Goal: Communication & Community: Share content

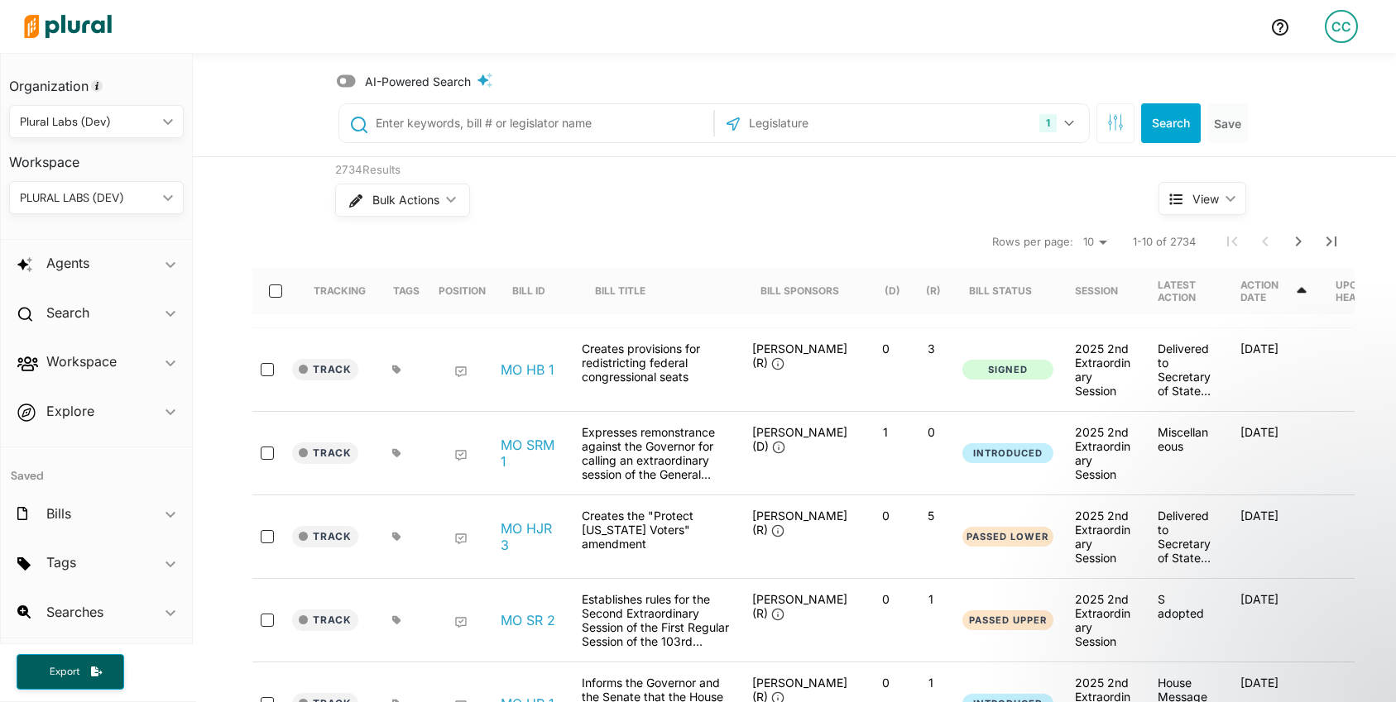
click at [1353, 31] on div "CC" at bounding box center [1341, 26] width 33 height 33
click at [1297, 110] on link "Notification Settings" at bounding box center [1297, 114] width 145 height 41
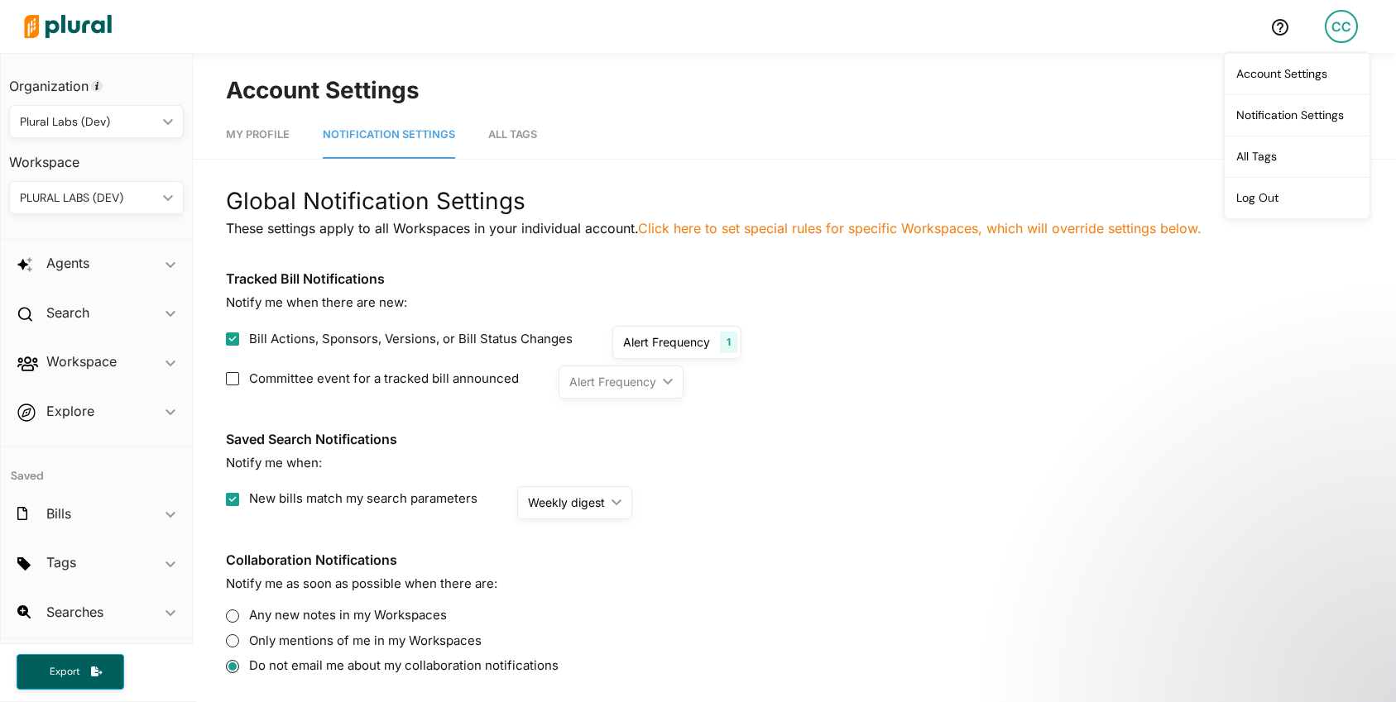
scroll to position [110, 0]
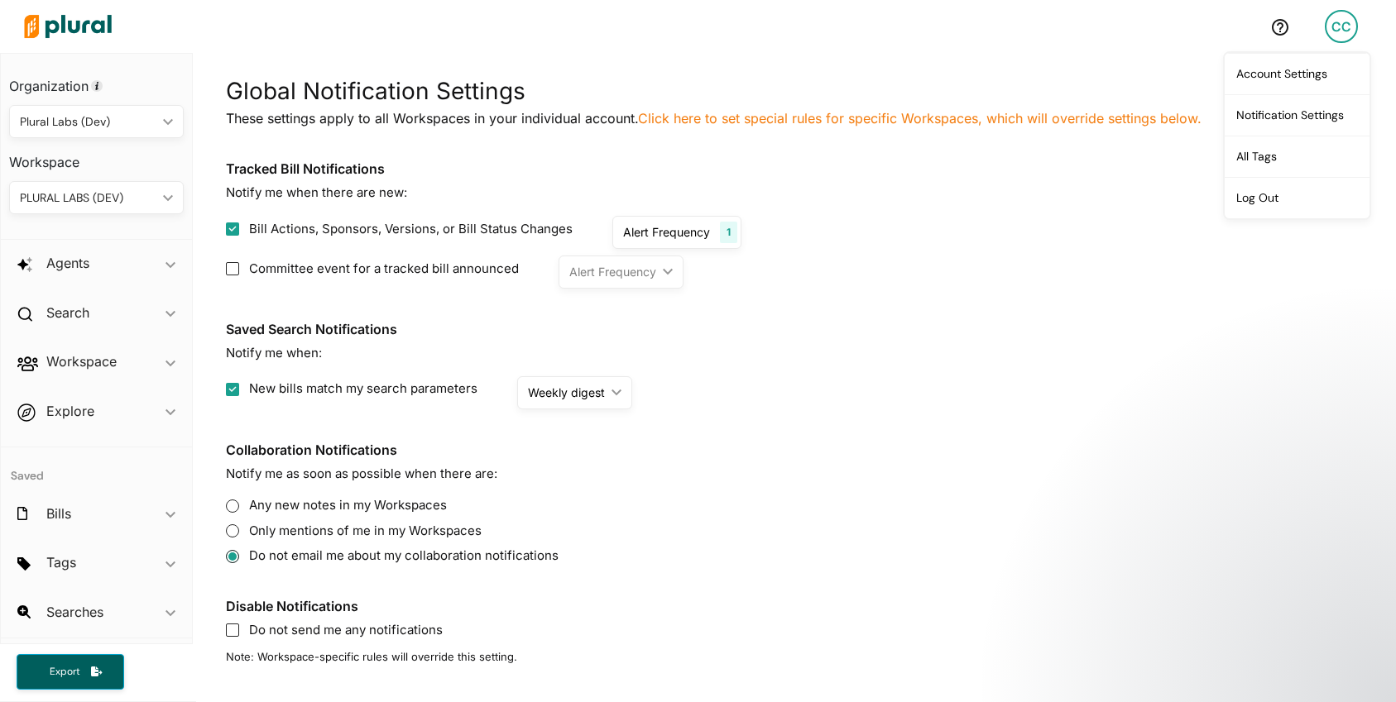
click at [413, 505] on label "Any new notes in my Workspaces" at bounding box center [794, 505] width 1137 height 19
click at [264, 506] on label "Any new notes in my Workspaces" at bounding box center [794, 505] width 1137 height 19
click at [228, 503] on input "Any new notes in my Workspaces" at bounding box center [232, 506] width 13 height 13
radio input "true"
radio input "false"
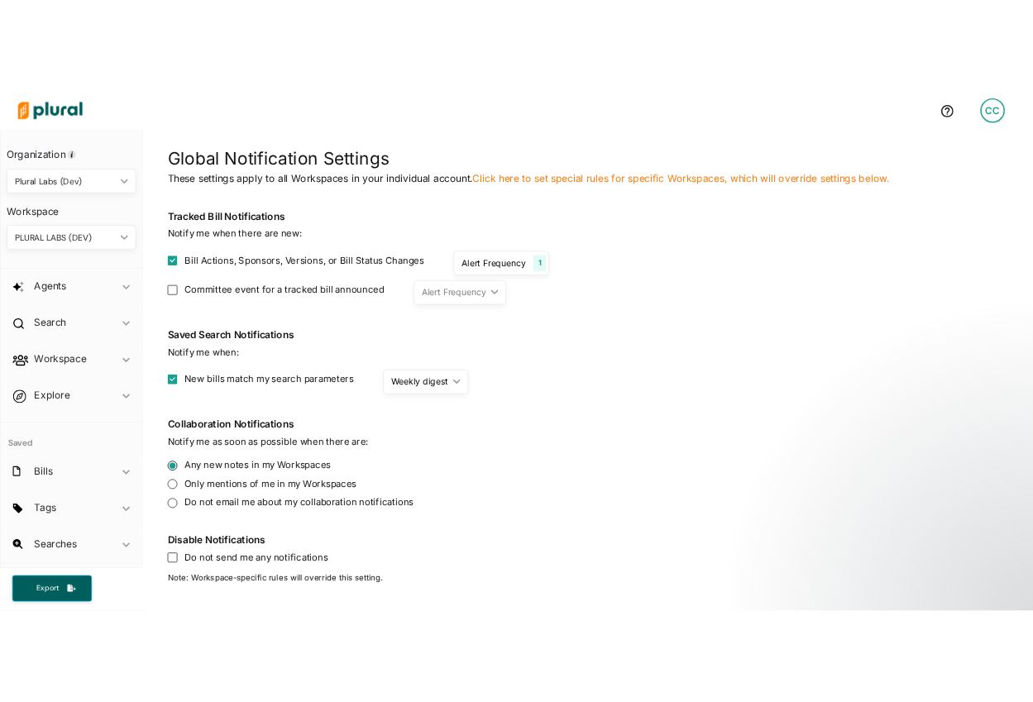
scroll to position [0, 0]
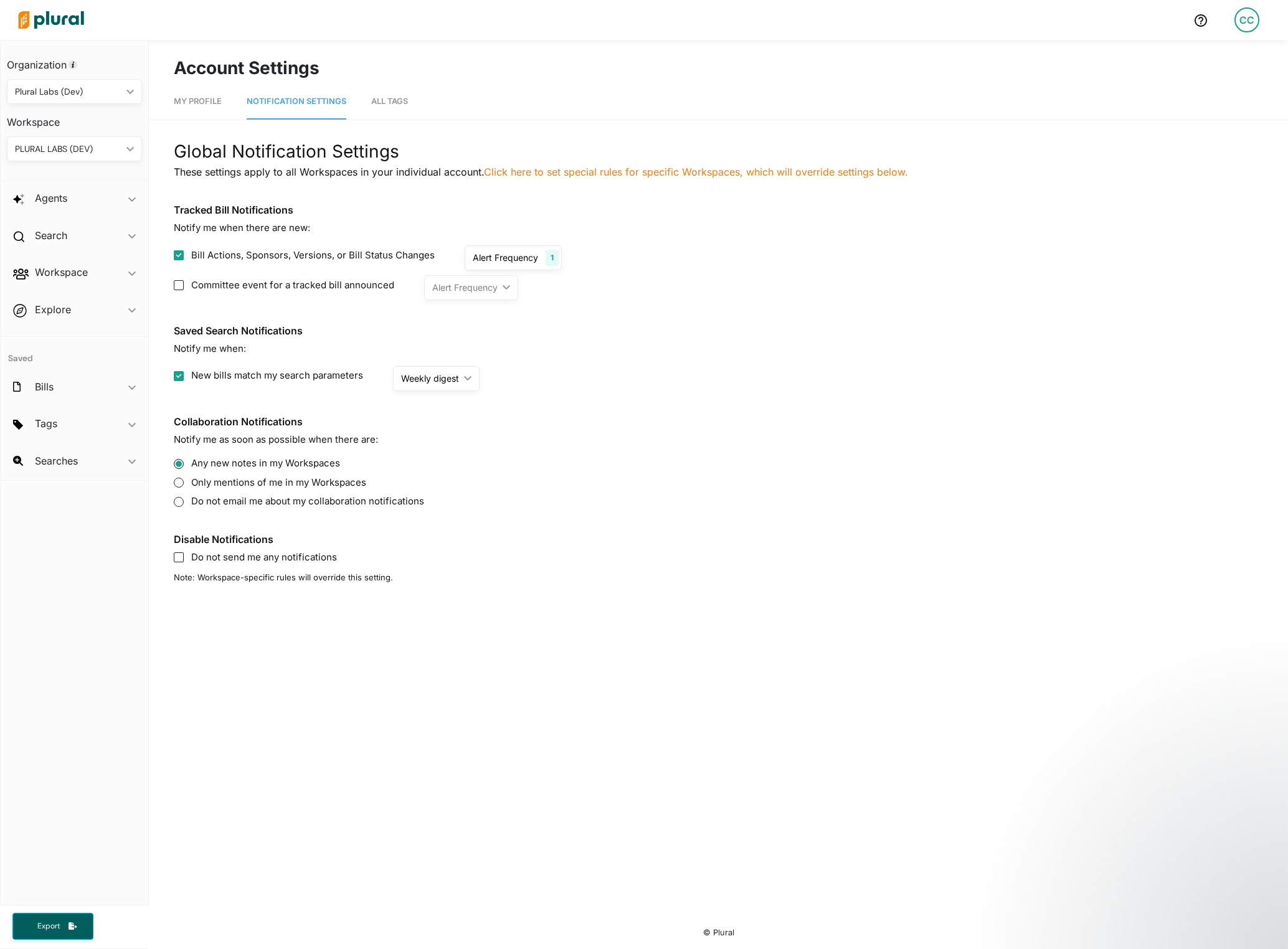
click at [44, 20] on img at bounding box center [51, 20] width 87 height 44
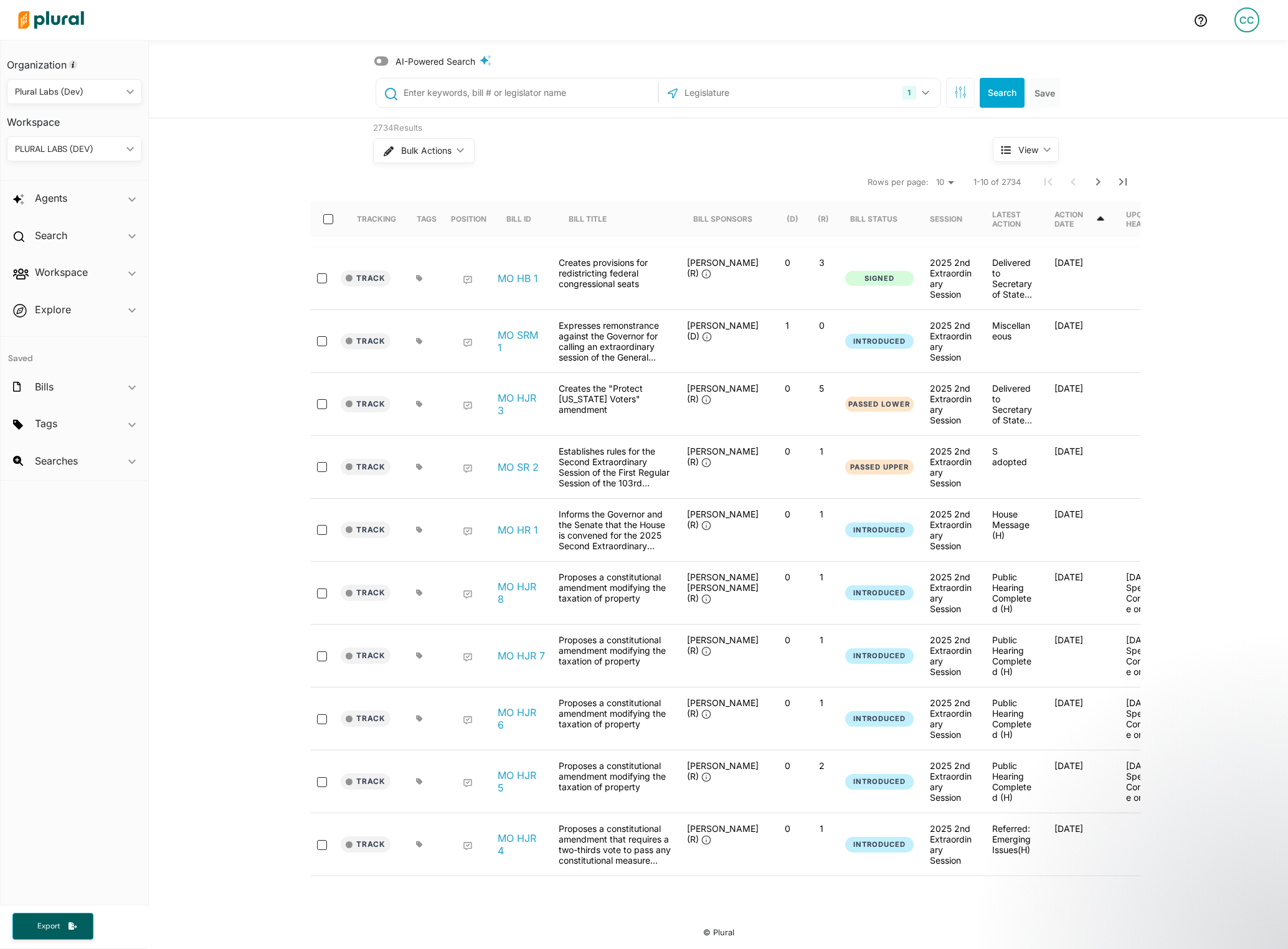
click at [517, 278] on link "MO HB 1" at bounding box center [518, 278] width 41 height 13
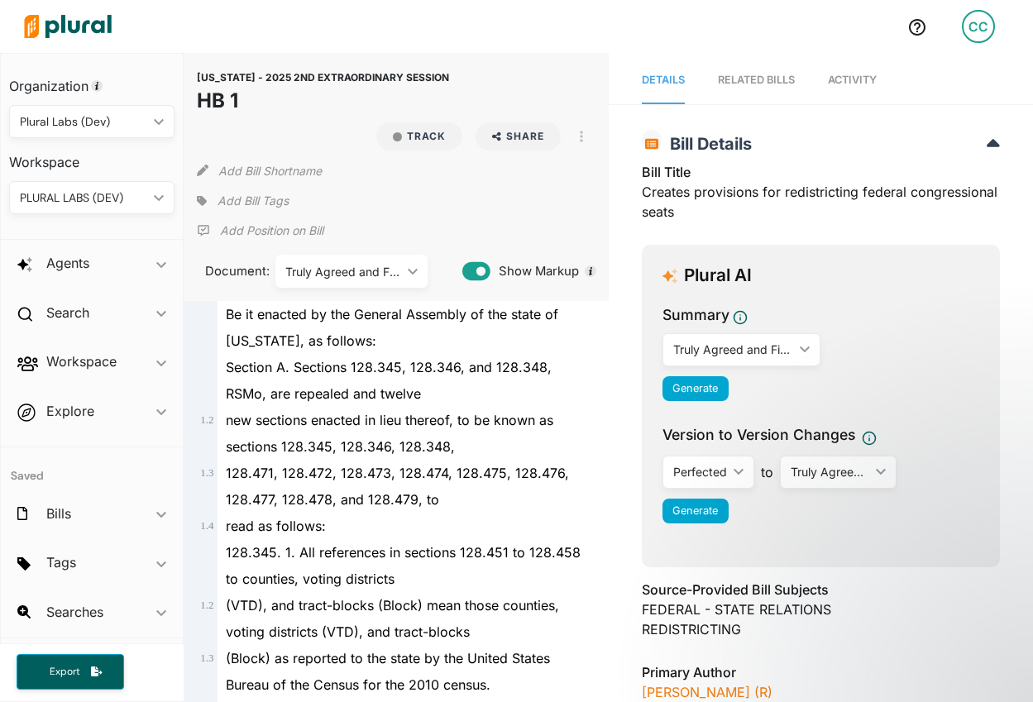
click at [858, 79] on span "Activity" at bounding box center [852, 80] width 49 height 12
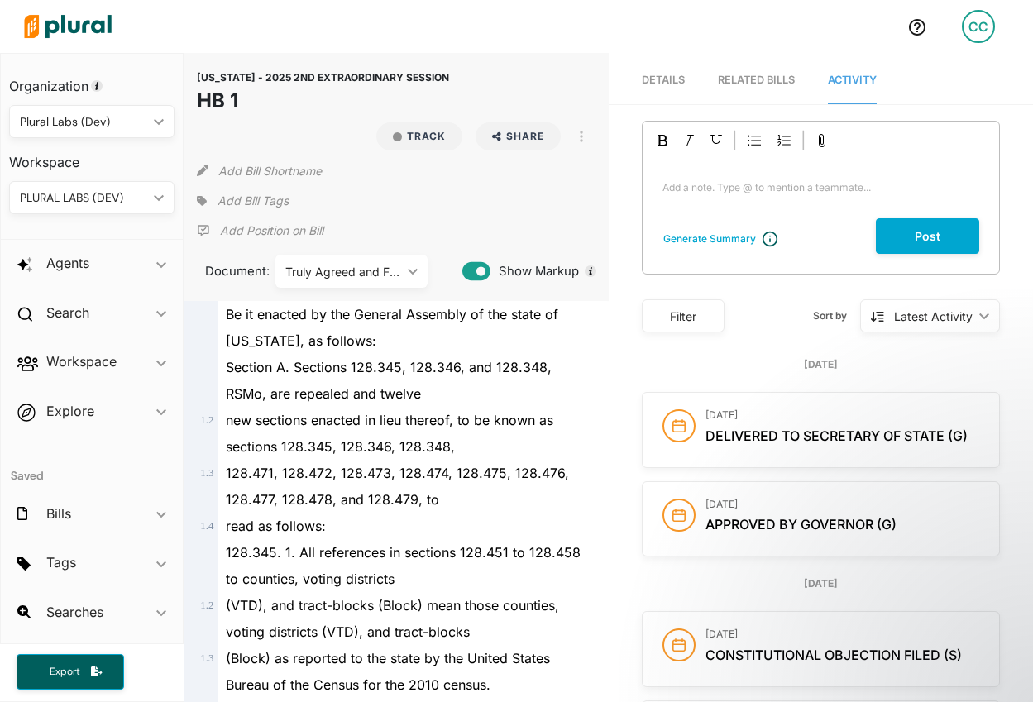
click at [717, 185] on p "Add a note. Type @ to mention a teammate... ﻿" at bounding box center [821, 187] width 317 height 15
click at [810, 180] on p "ewweweweweweweweewwe" at bounding box center [821, 187] width 317 height 15
click at [753, 190] on span "ewweweweweweweweewwe" at bounding box center [733, 187] width 141 height 12
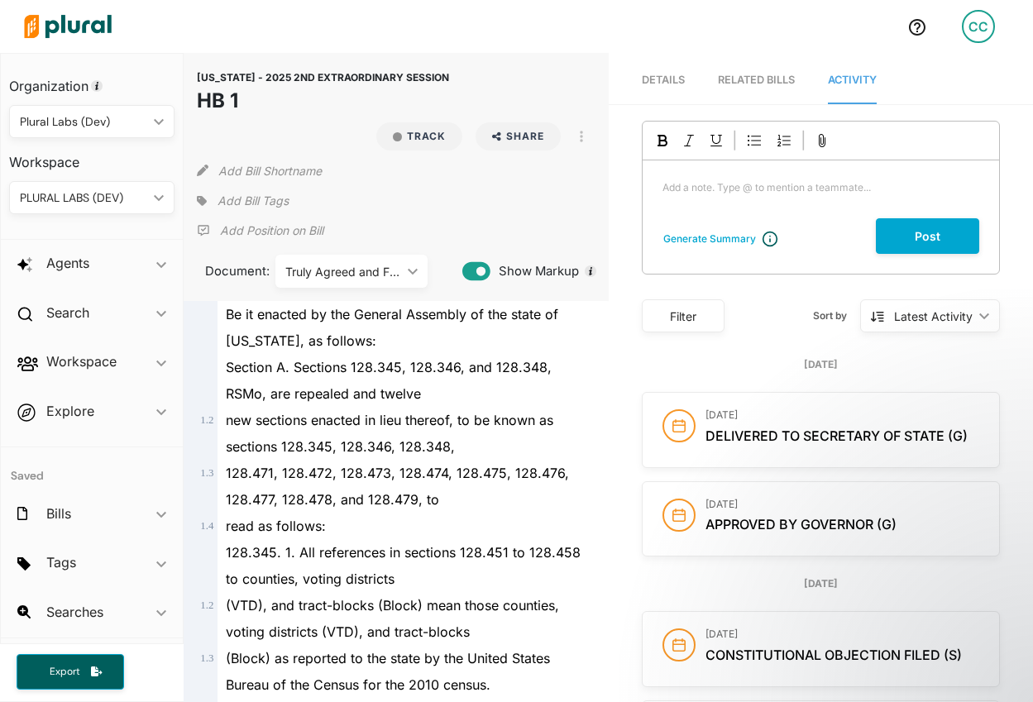
click at [776, 257] on div "Generate Summary Add a note. Type @ to mention a teammate... ﻿ Post" at bounding box center [821, 198] width 358 height 154
click at [776, 260] on div "Generate Summary Add a note. Type @ to mention a teammate... ﻿ Post" at bounding box center [821, 198] width 358 height 154
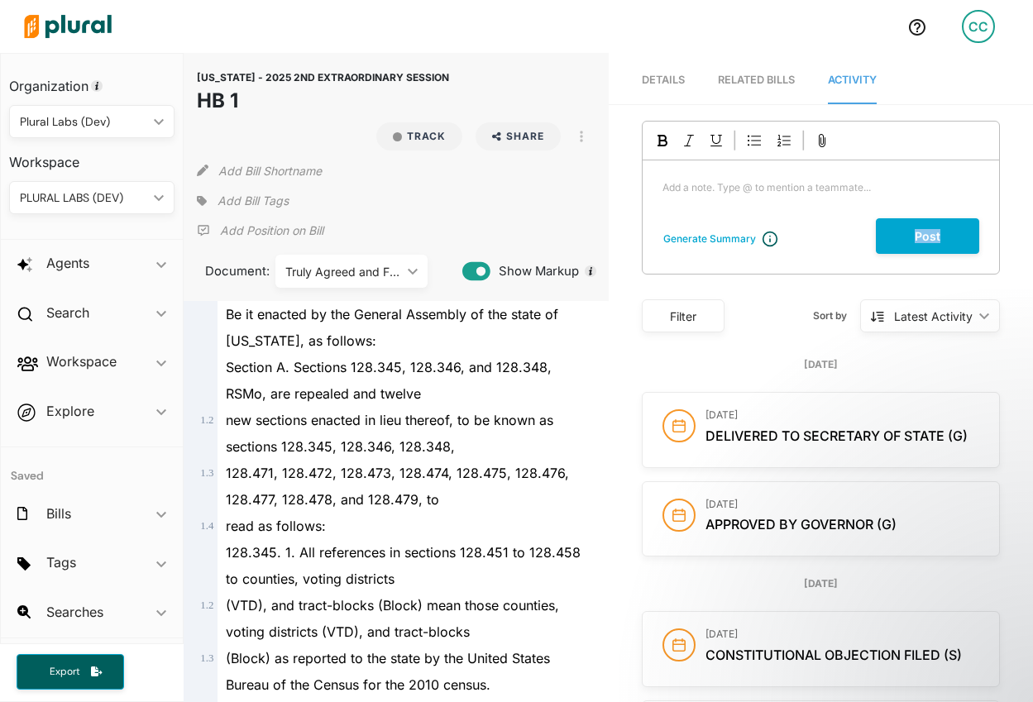
click at [776, 260] on div "Generate Summary Add a note. Type @ to mention a teammate... ﻿ Post" at bounding box center [821, 198] width 358 height 154
click at [865, 141] on div at bounding box center [821, 141] width 357 height 39
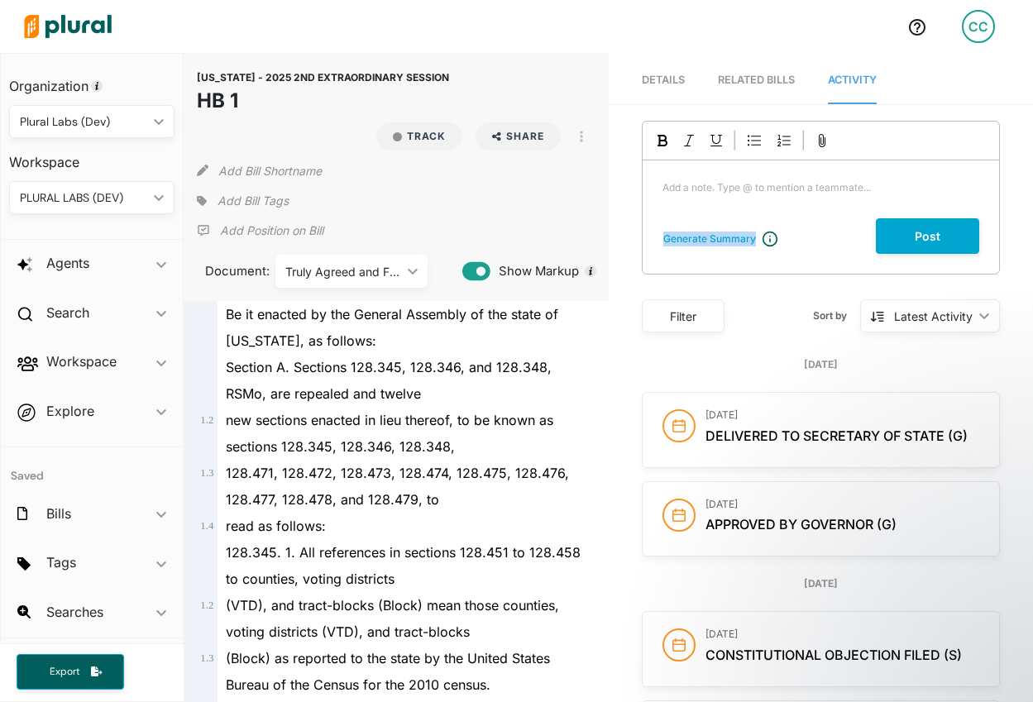
click at [865, 141] on div at bounding box center [821, 141] width 357 height 39
click at [926, 130] on div at bounding box center [821, 141] width 357 height 39
click at [806, 167] on div "Add a note. Type @ to mention a teammate... ﻿" at bounding box center [821, 190] width 357 height 58
click at [938, 231] on button "Post" at bounding box center [927, 236] width 103 height 36
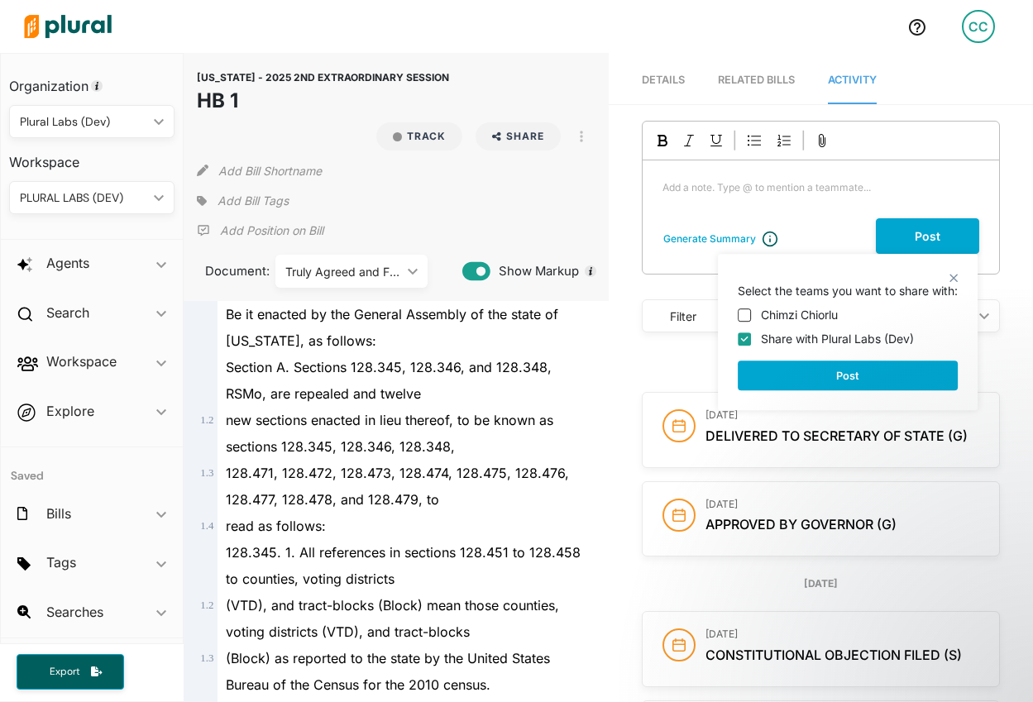
click at [914, 190] on p "Add a note. Type @ to mention a teammate... ﻿" at bounding box center [821, 187] width 317 height 15
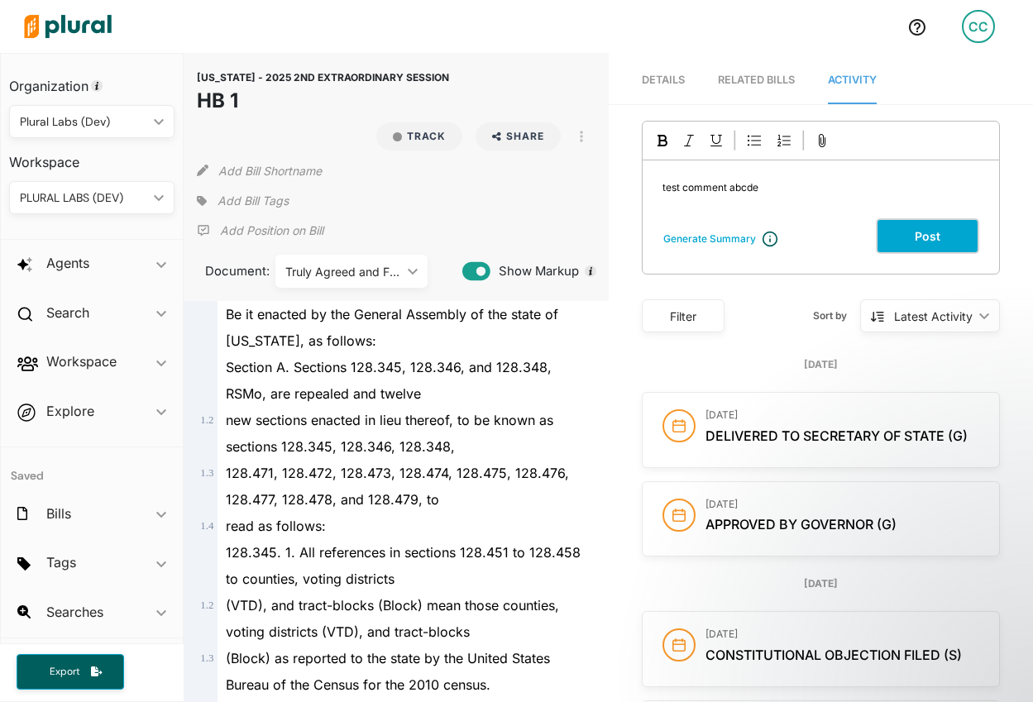
click at [964, 233] on button "Post" at bounding box center [927, 236] width 103 height 36
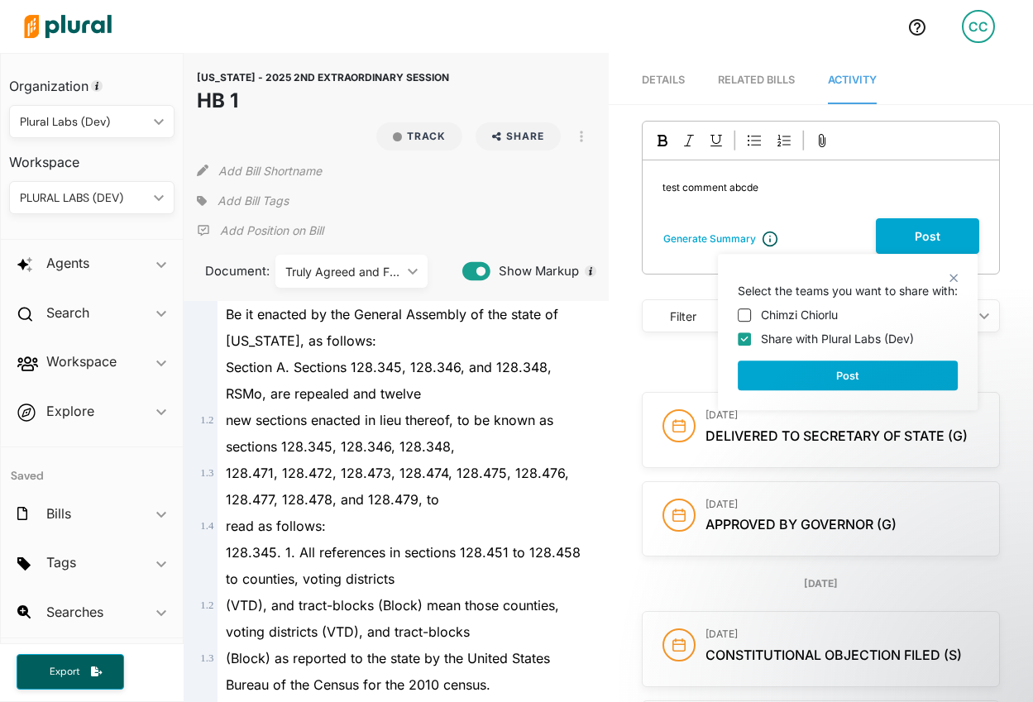
click at [705, 190] on span "test comment abcde" at bounding box center [711, 187] width 96 height 12
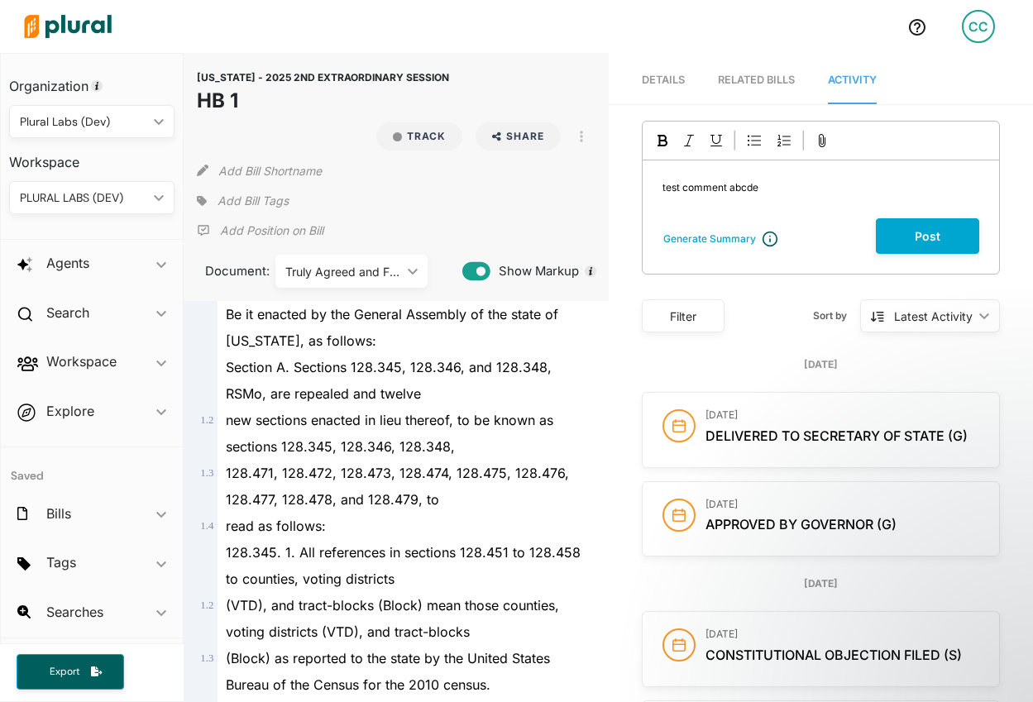
click at [970, 30] on div "CC" at bounding box center [978, 26] width 33 height 33
click at [924, 110] on link "Notification Settings" at bounding box center [934, 114] width 145 height 41
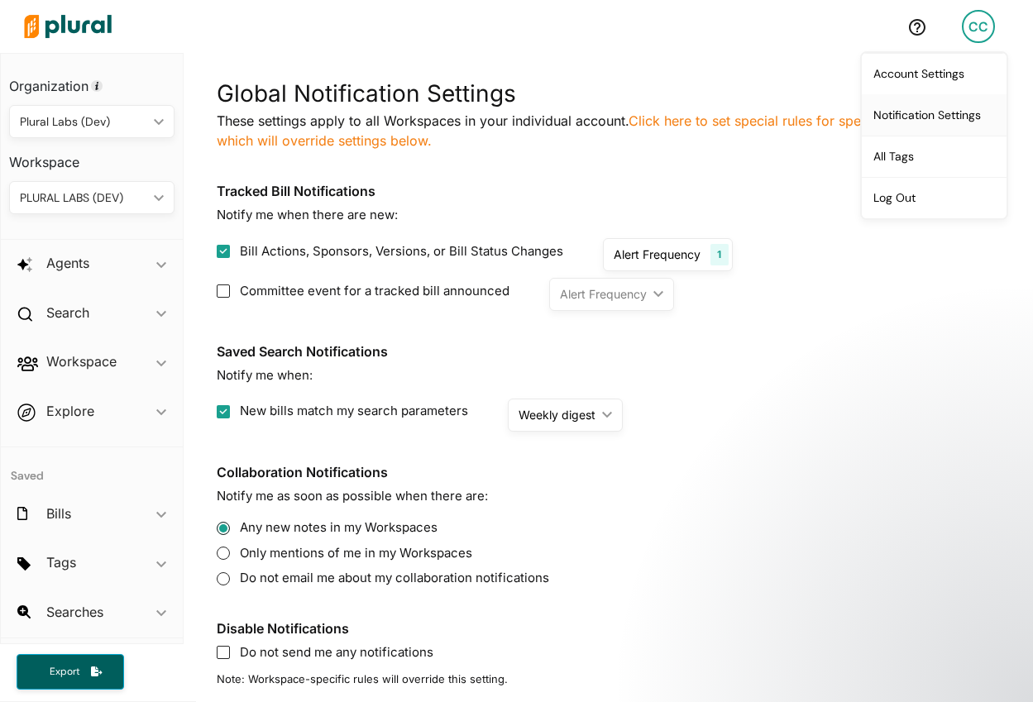
scroll to position [173, 0]
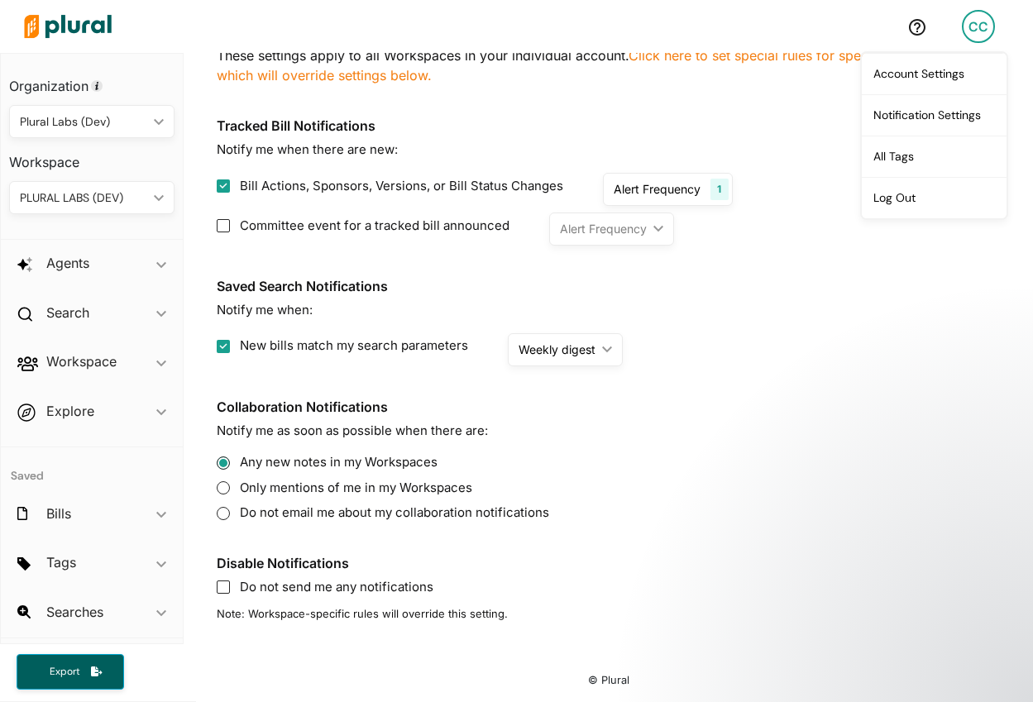
click at [717, 180] on div "1" at bounding box center [719, 190] width 17 height 22
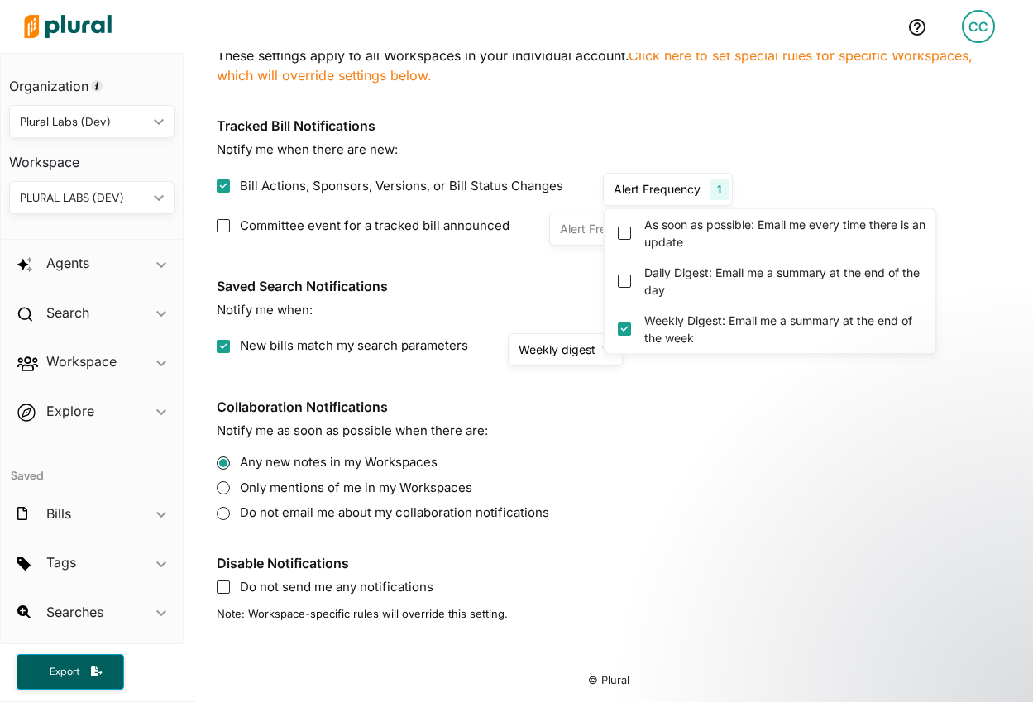
click at [689, 223] on label "As soon as possible: Email me every time there is an update" at bounding box center [789, 233] width 288 height 35
click at [631, 227] on update "As soon as possible: Email me every time there is an update" at bounding box center [624, 233] width 13 height 13
click at [627, 229] on update "As soon as possible: Email me every time there is an update" at bounding box center [624, 233] width 13 height 13
checkbox update "false"
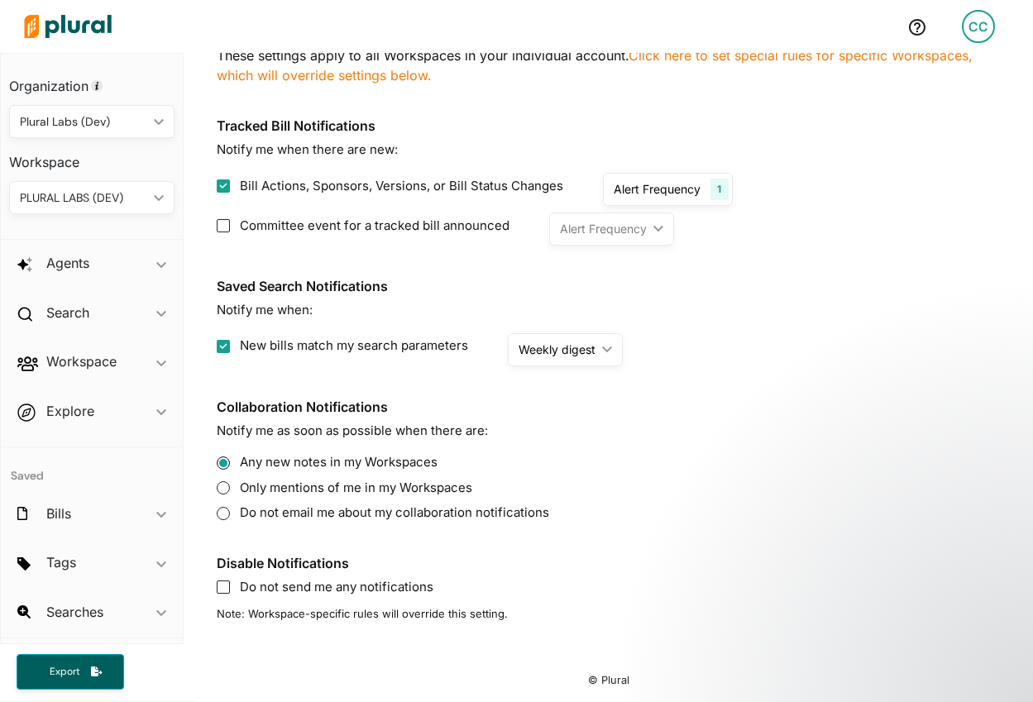
click at [758, 112] on div "Global Notification Settings These settings apply to all Workspaces in your ind…" at bounding box center [609, 317] width 784 height 612
click at [557, 339] on div "Weekly digest ic_keyboard_arrow_down" at bounding box center [565, 349] width 115 height 33
click at [602, 297] on section "Saved Search Notifications Notify me when: New bills match my search parameters…" at bounding box center [609, 323] width 784 height 88
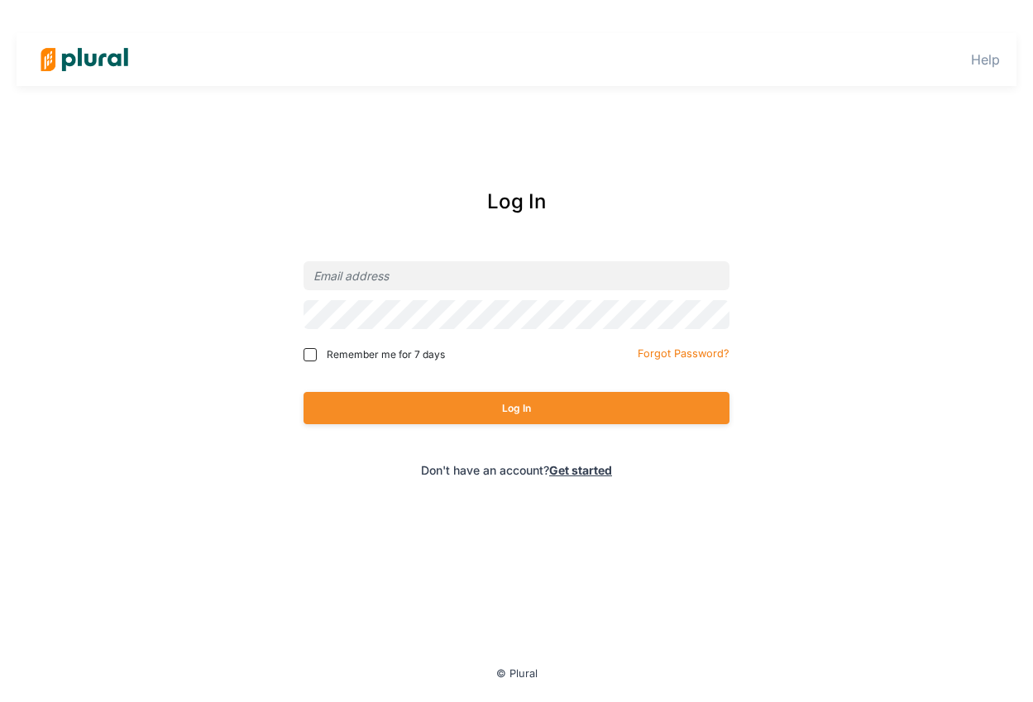
click at [534, 257] on div at bounding box center [517, 275] width 426 height 39
click at [524, 280] on input "email" at bounding box center [517, 275] width 426 height 29
click at [700, 94] on div "Help Log In Remember me for 7 days Forgot Password? Log In Don't have an accoun…" at bounding box center [516, 351] width 1033 height 702
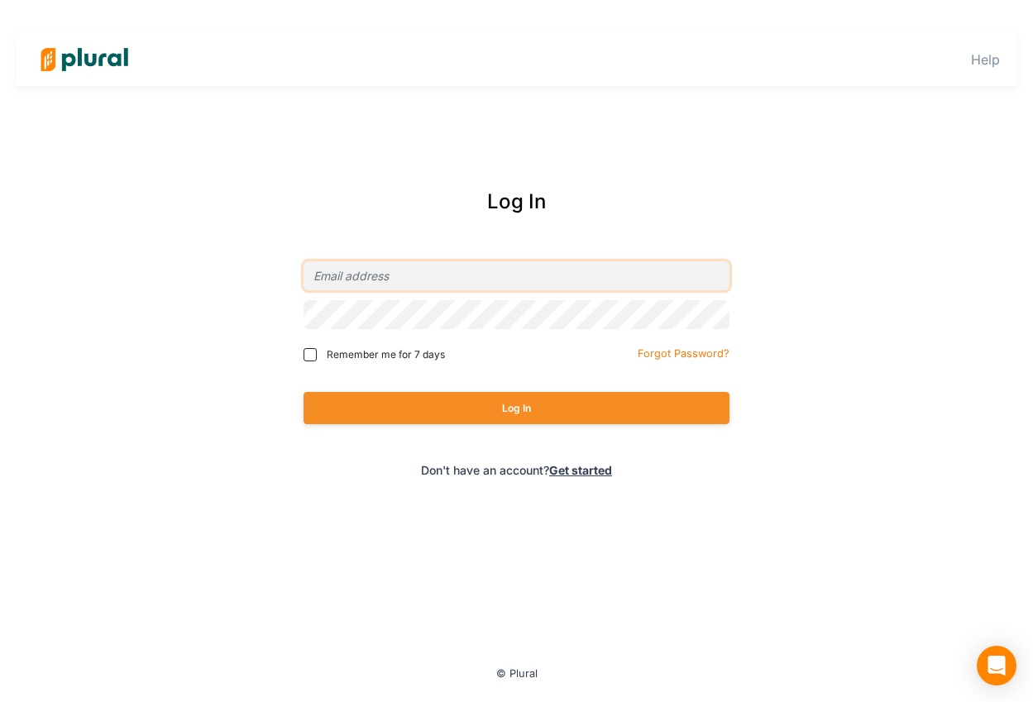
click at [510, 272] on input "email" at bounding box center [517, 275] width 426 height 29
type input "[EMAIL_ADDRESS][DOMAIN_NAME]"
click at [424, 391] on div "Log In" at bounding box center [517, 408] width 426 height 65
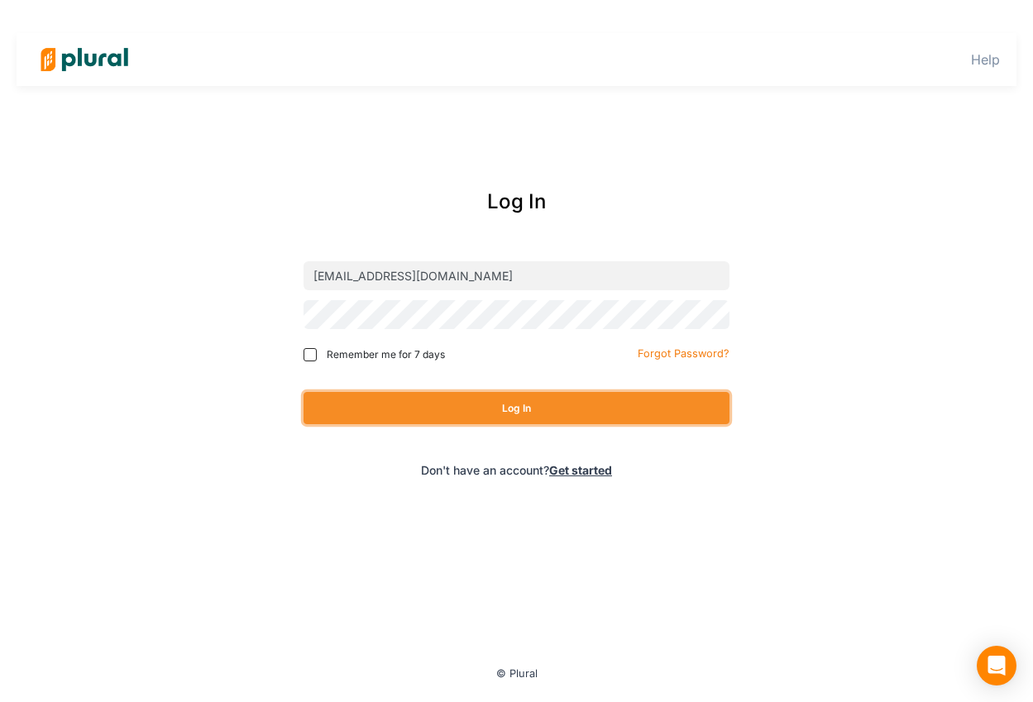
click at [424, 407] on button "Log In" at bounding box center [517, 408] width 426 height 32
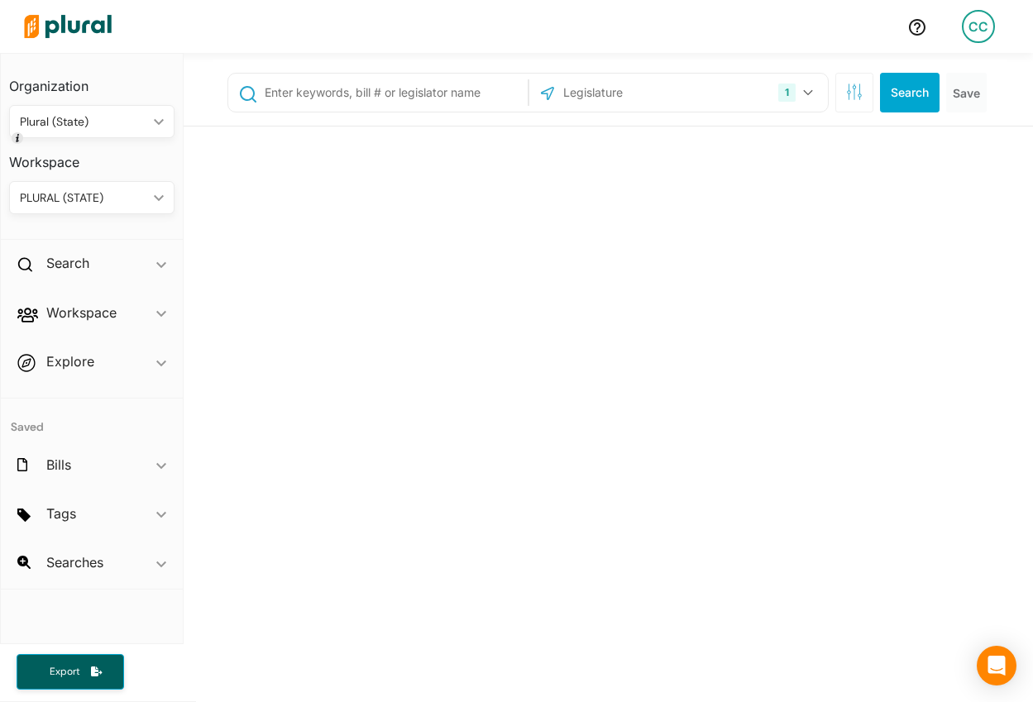
click at [969, 39] on div "CC" at bounding box center [978, 26] width 33 height 33
click at [744, 237] on div "1 [US_STATE] [GEOGRAPHIC_DATA] Congress [US_STATE] [US_STATE] [US_STATE] [US_ST…" at bounding box center [609, 549] width 850 height 993
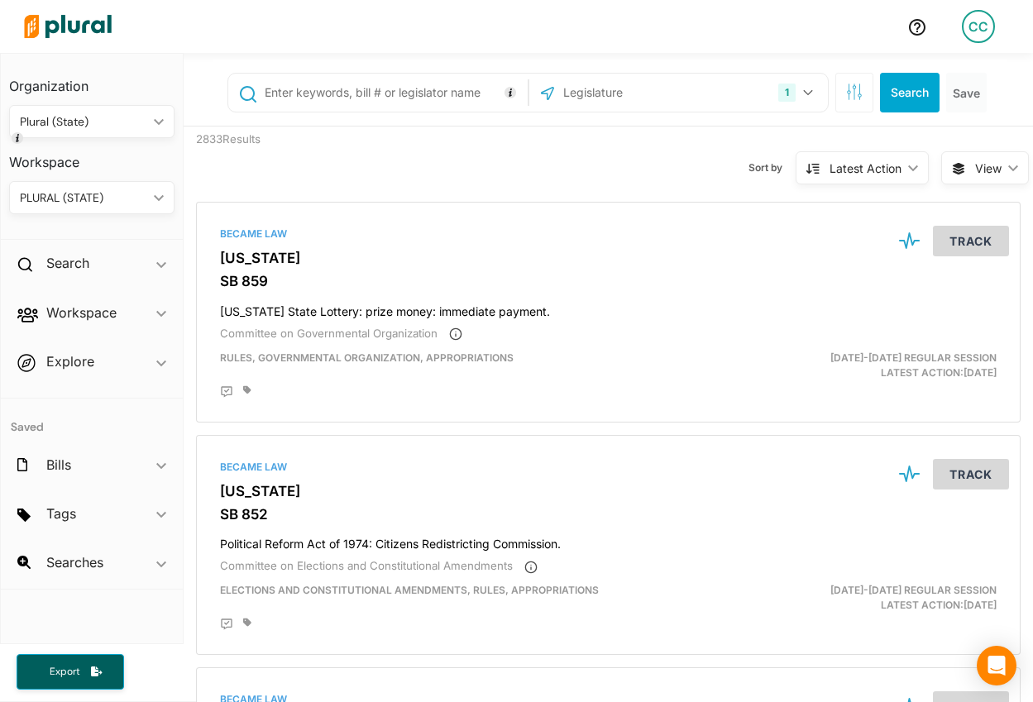
click at [722, 170] on div "Sort by Latest Action ic_keyboard_arrow_down Relevance Latest Action Latest Act…" at bounding box center [694, 158] width 496 height 63
click at [77, 322] on div "Workspace ic_keyboard_arrow_down" at bounding box center [92, 316] width 182 height 45
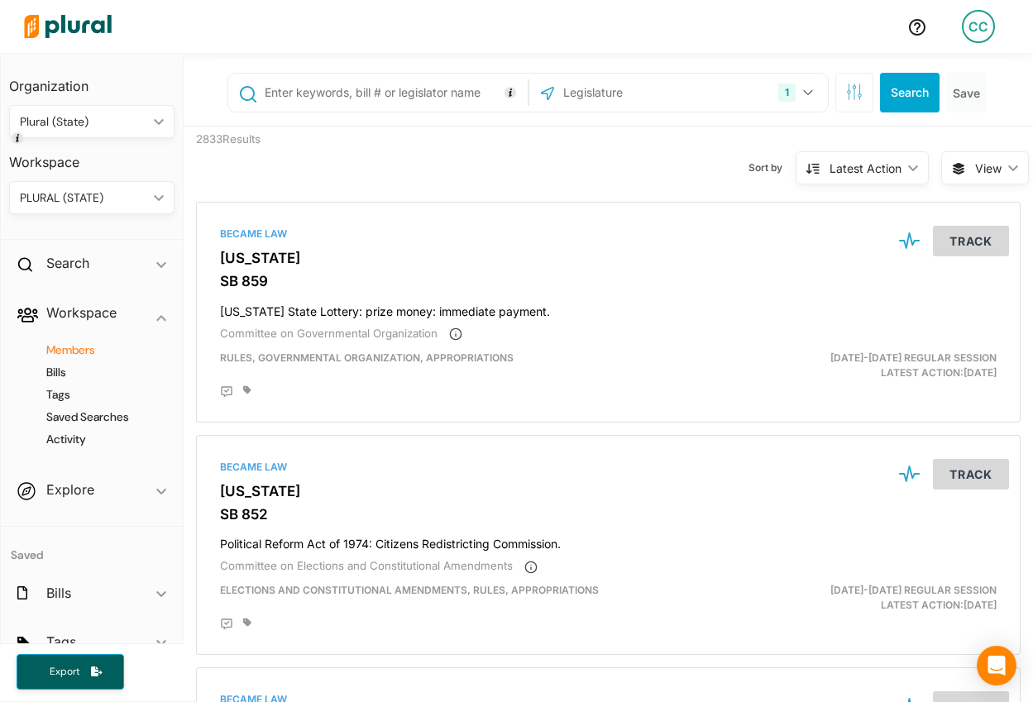
click at [70, 357] on h4 "Members" at bounding box center [96, 351] width 141 height 16
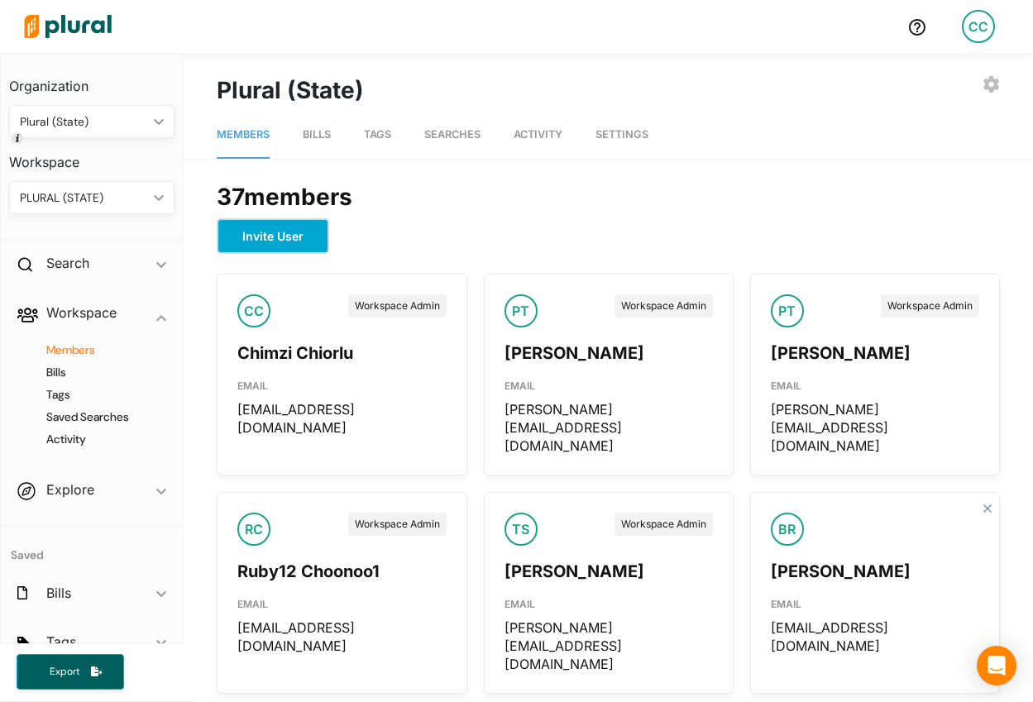
click at [304, 239] on button "Invite User" at bounding box center [273, 236] width 113 height 36
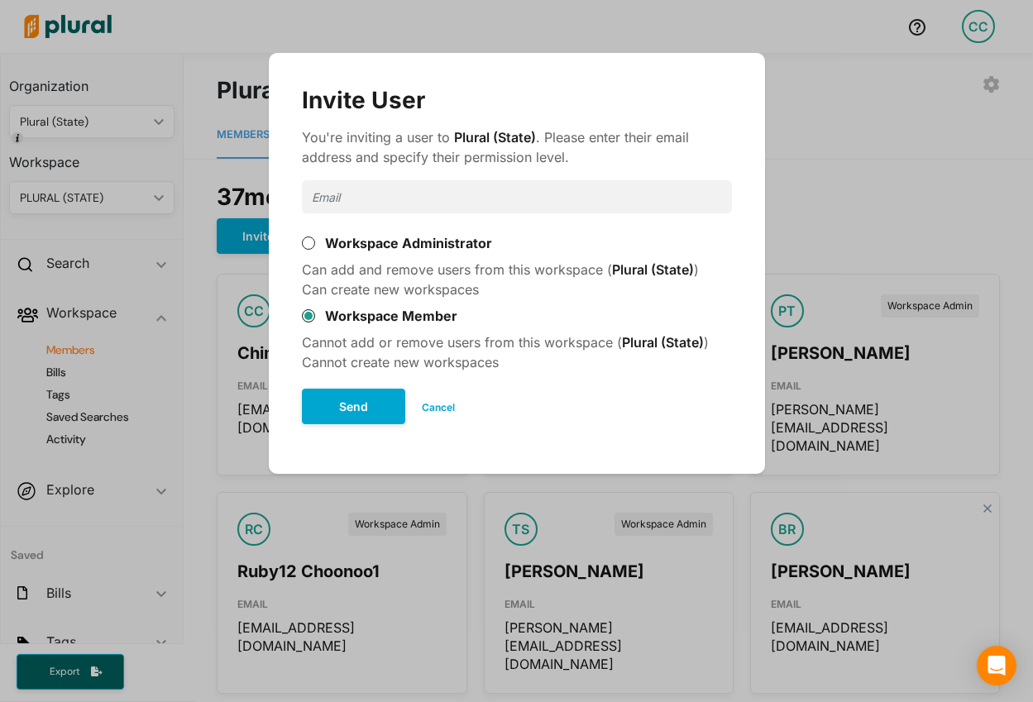
click at [429, 410] on button "Cancel" at bounding box center [438, 407] width 66 height 25
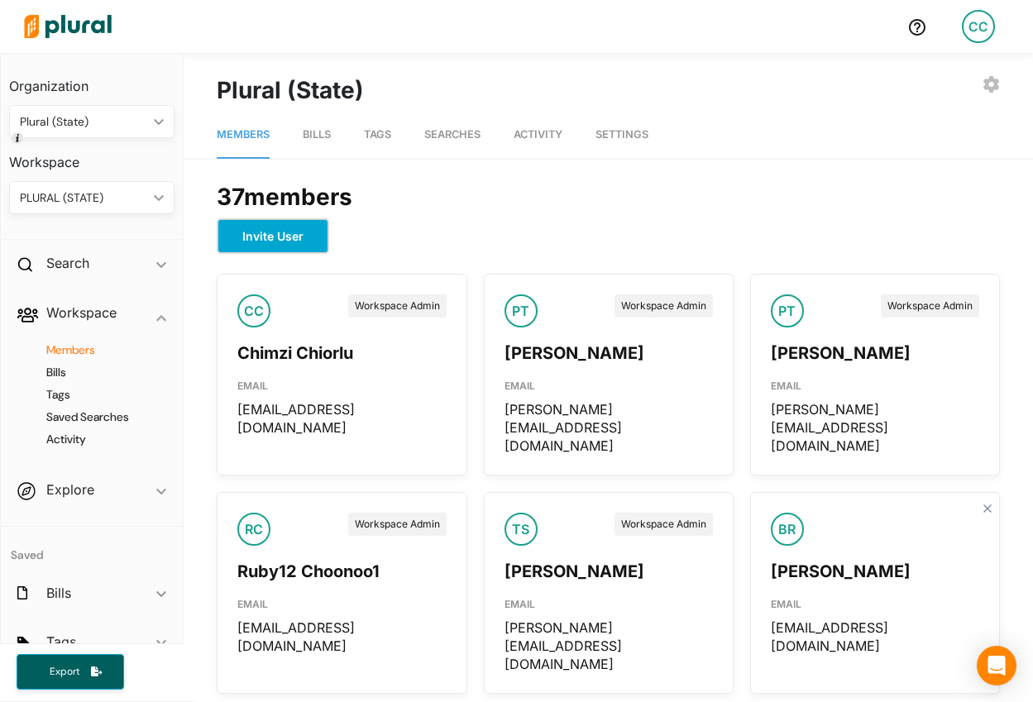
click at [280, 233] on button "Invite User" at bounding box center [273, 236] width 113 height 36
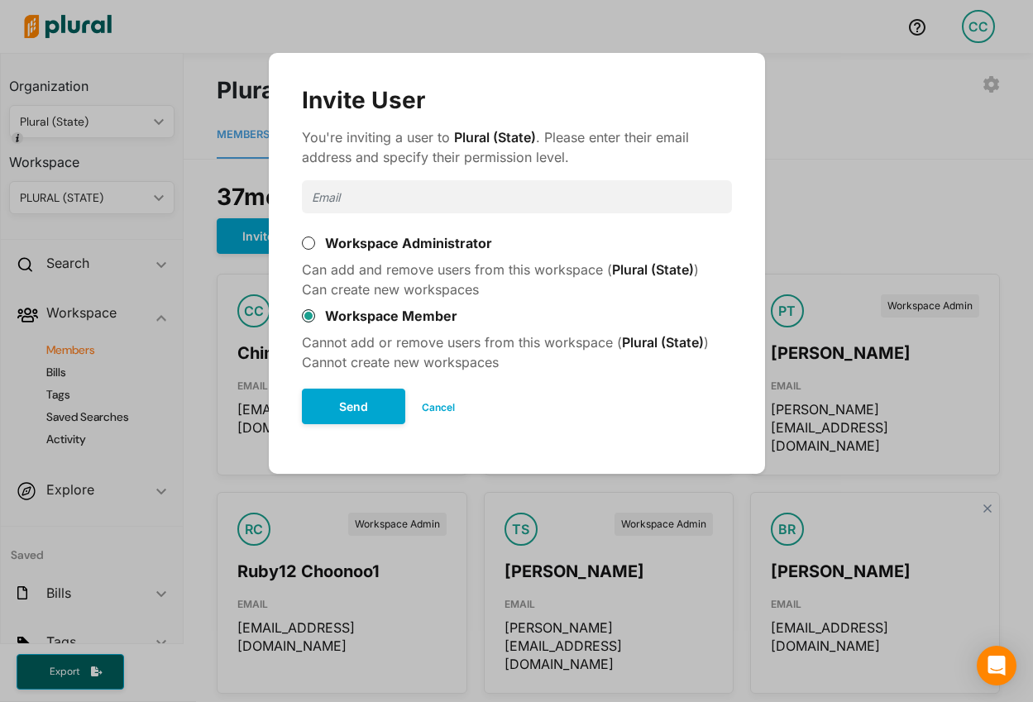
click at [432, 205] on input "Modal" at bounding box center [517, 196] width 430 height 33
click at [415, 198] on input "[EMAIL_ADDRESS][DOMAIN_NAME]" at bounding box center [517, 196] width 430 height 33
type input "[EMAIL_ADDRESS][DOMAIN_NAME]"
click at [372, 413] on button "Send" at bounding box center [353, 407] width 103 height 36
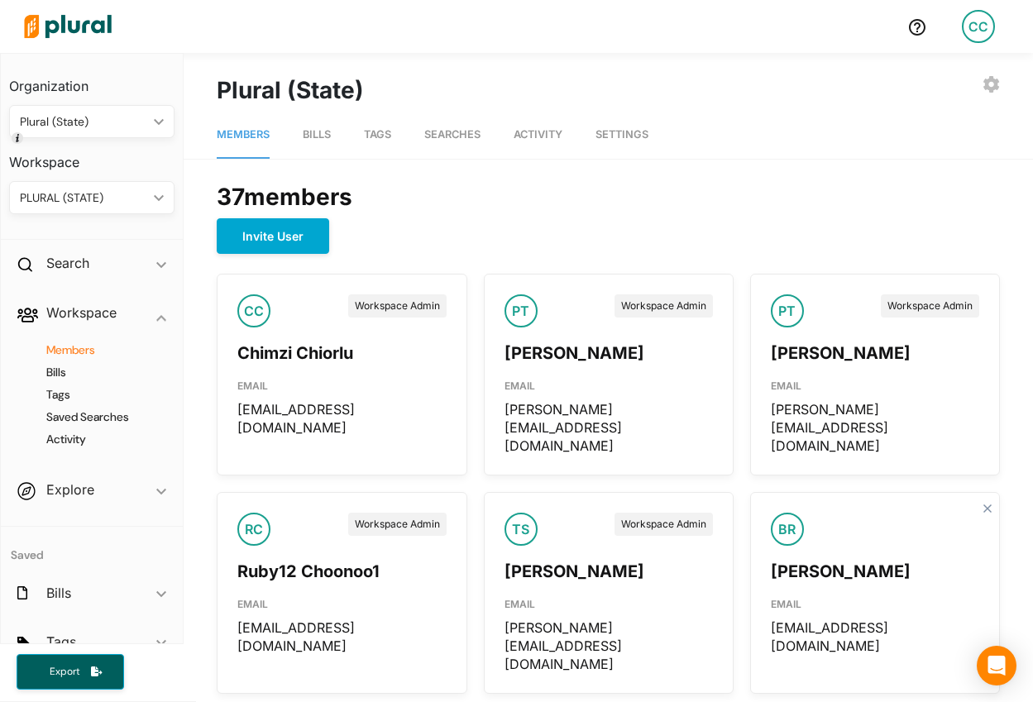
click at [985, 30] on div "CC" at bounding box center [978, 26] width 33 height 33
click at [943, 108] on link "Notification Settings" at bounding box center [934, 114] width 145 height 41
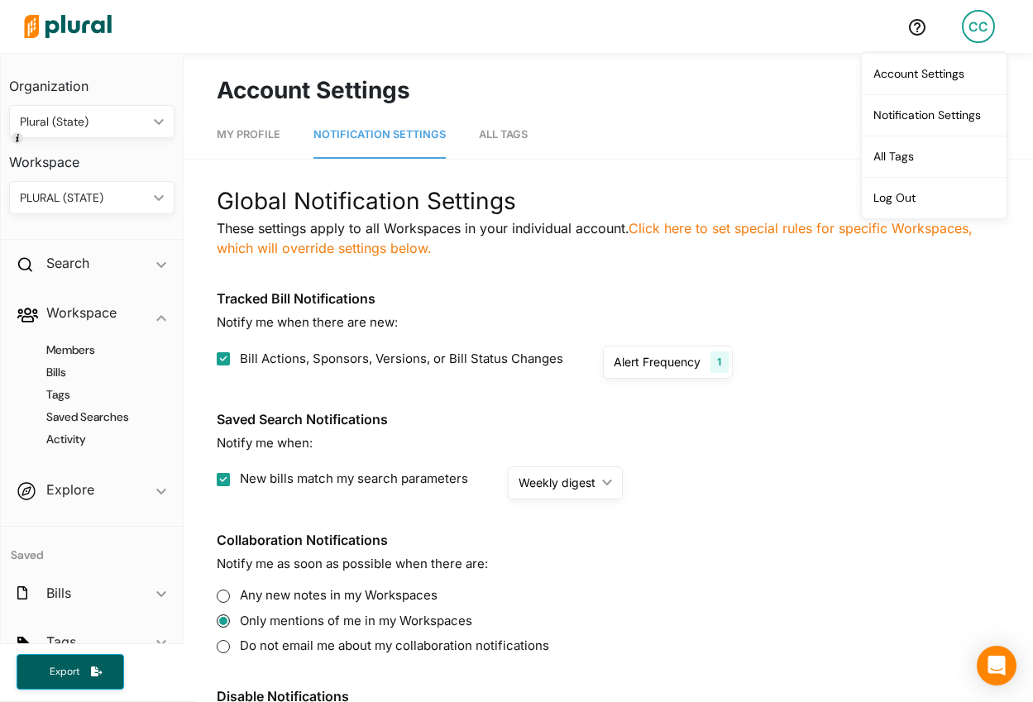
click at [84, 12] on img at bounding box center [68, 27] width 116 height 58
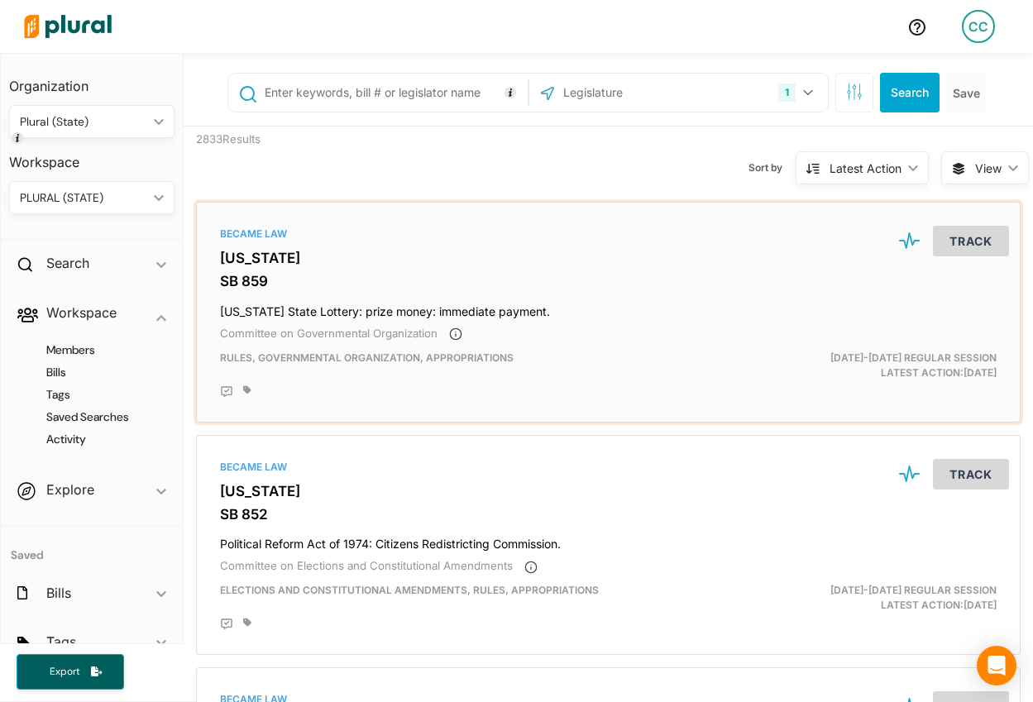
click at [457, 265] on h3 "[US_STATE]" at bounding box center [608, 258] width 777 height 17
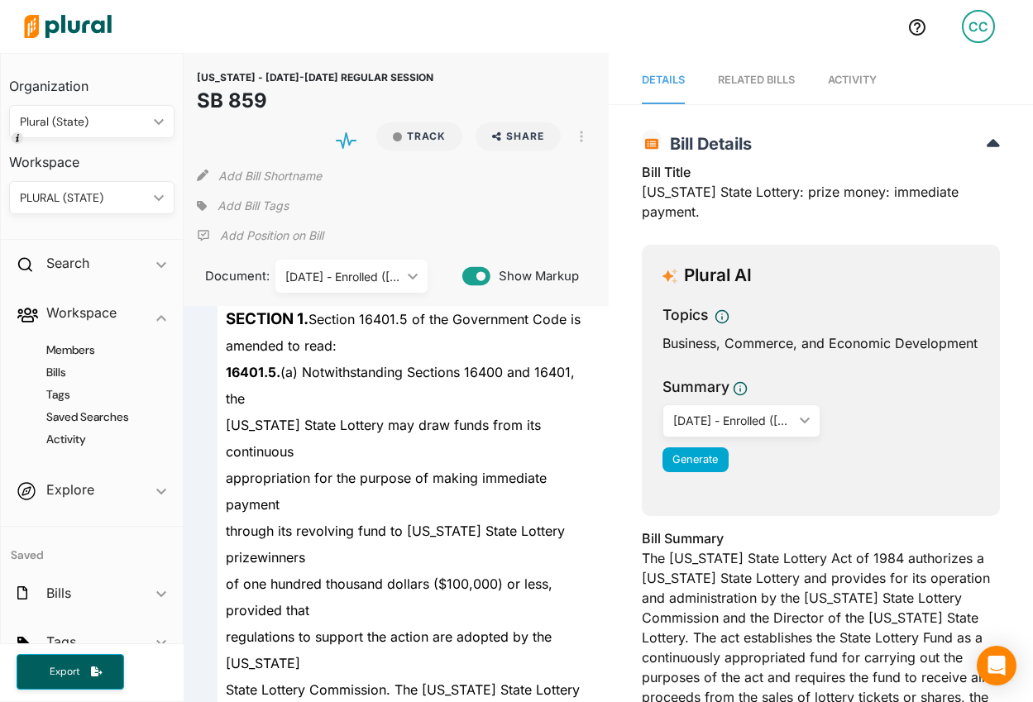
click at [861, 74] on span "Activity" at bounding box center [852, 80] width 49 height 12
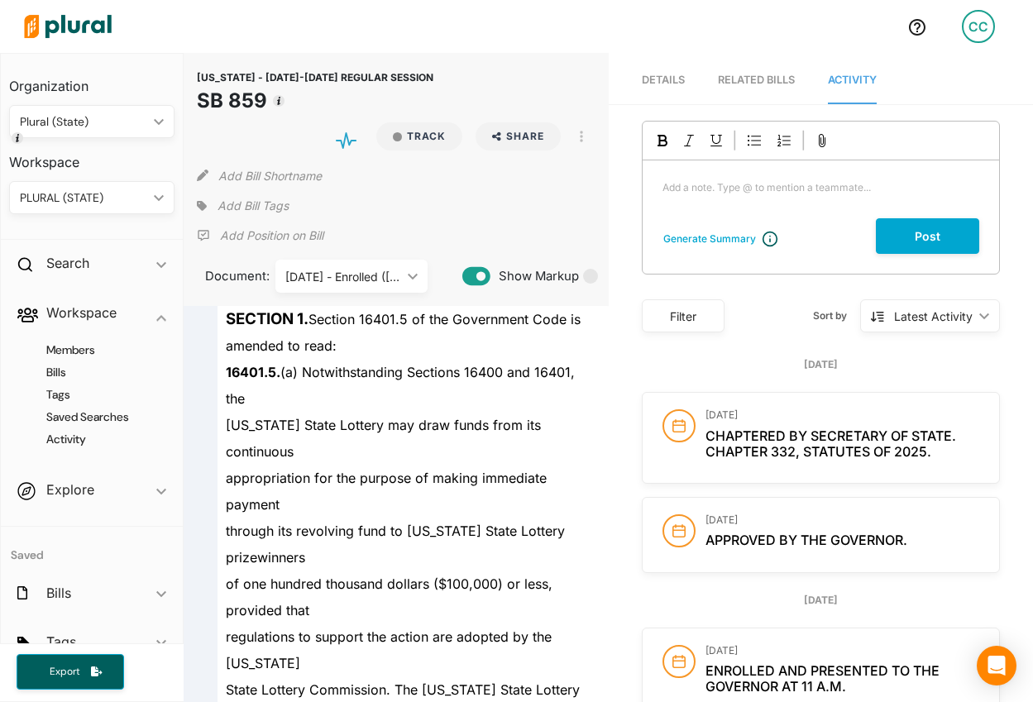
click at [745, 192] on p "Add a note. Type @ to mention a teammate... ﻿" at bounding box center [821, 187] width 317 height 15
click at [894, 238] on button "Post" at bounding box center [927, 236] width 103 height 36
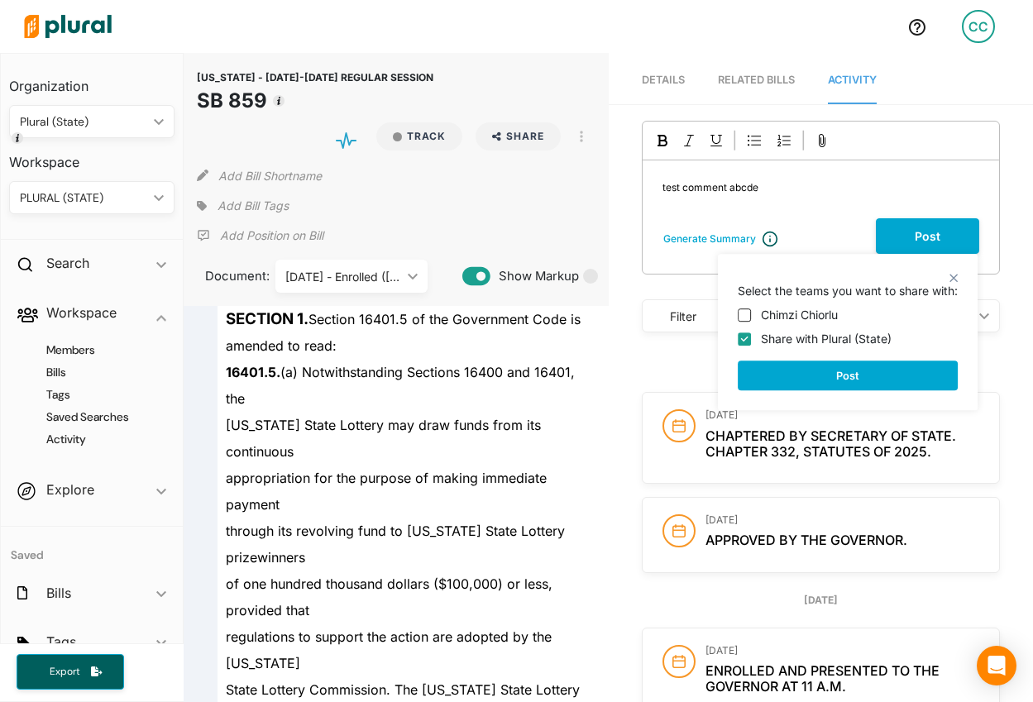
click at [108, 209] on div "PLURAL (STATE) ic_keyboard_arrow_down" at bounding box center [91, 197] width 165 height 33
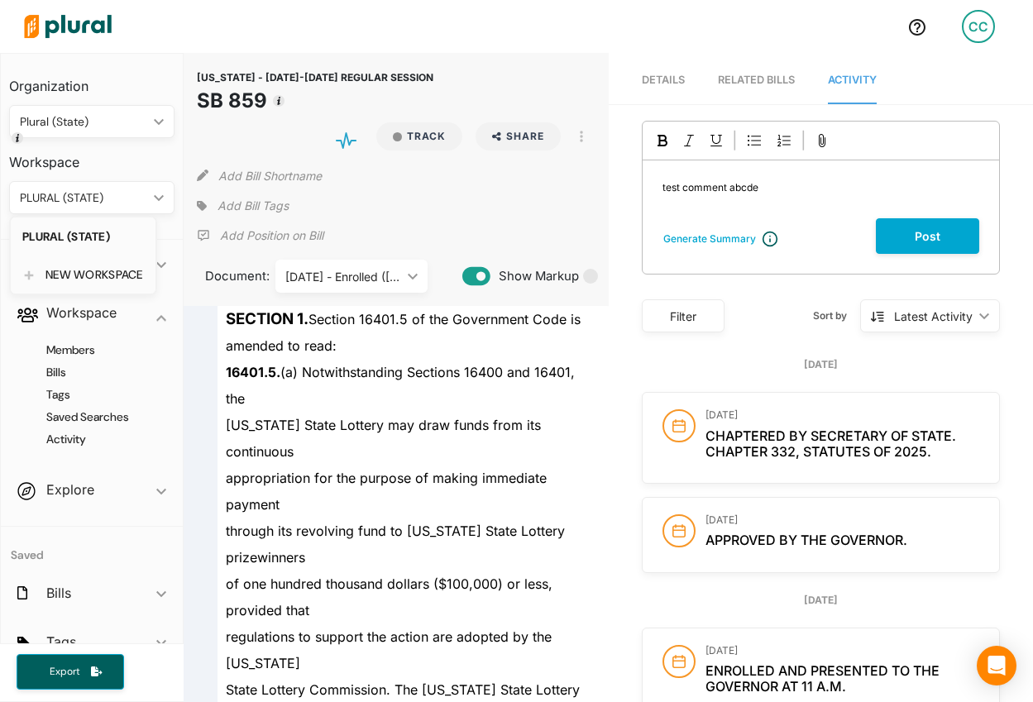
click at [85, 261] on link "NEW WORKSPACE" at bounding box center [83, 275] width 145 height 38
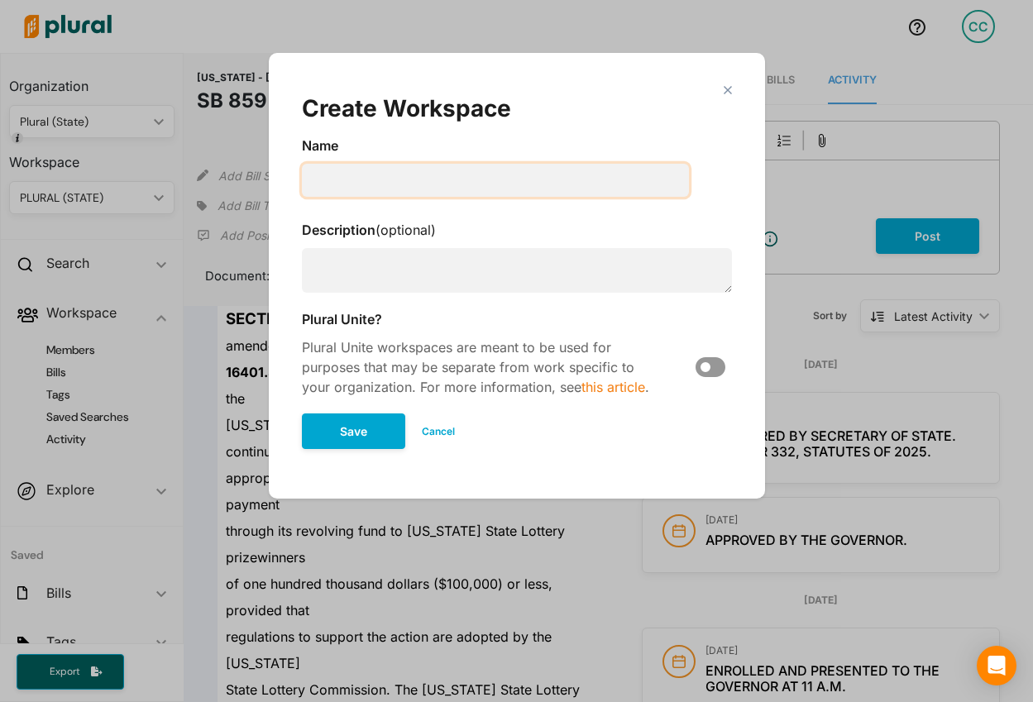
click at [395, 181] on input "Modal" at bounding box center [495, 180] width 387 height 33
click at [422, 426] on button "Cancel" at bounding box center [438, 431] width 66 height 25
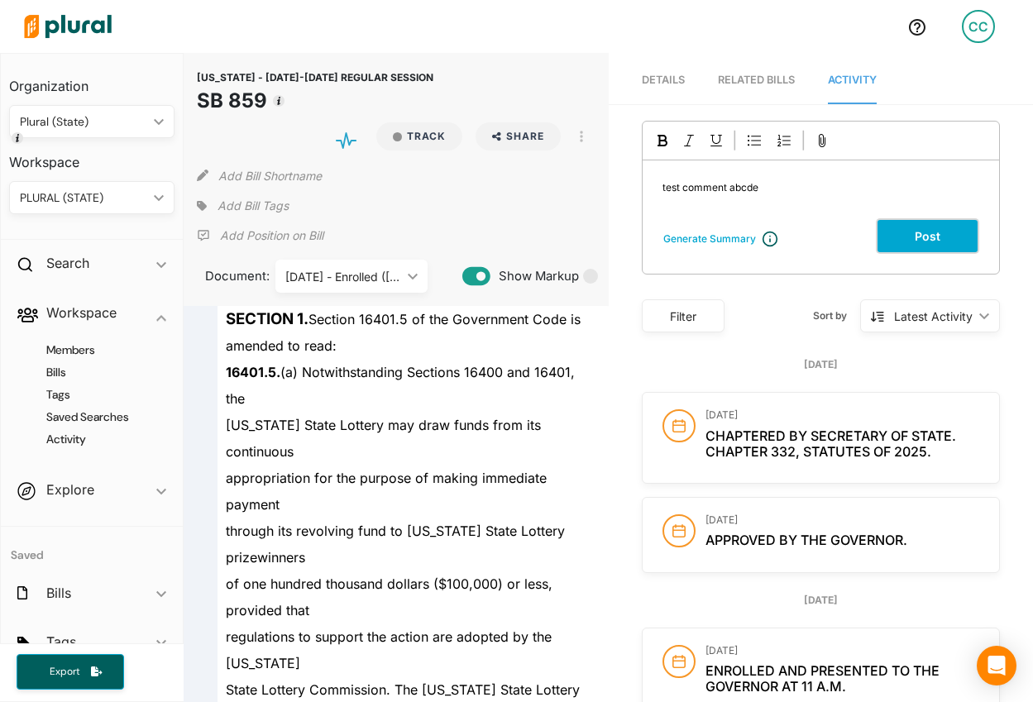
click at [907, 223] on button "Post" at bounding box center [927, 236] width 103 height 36
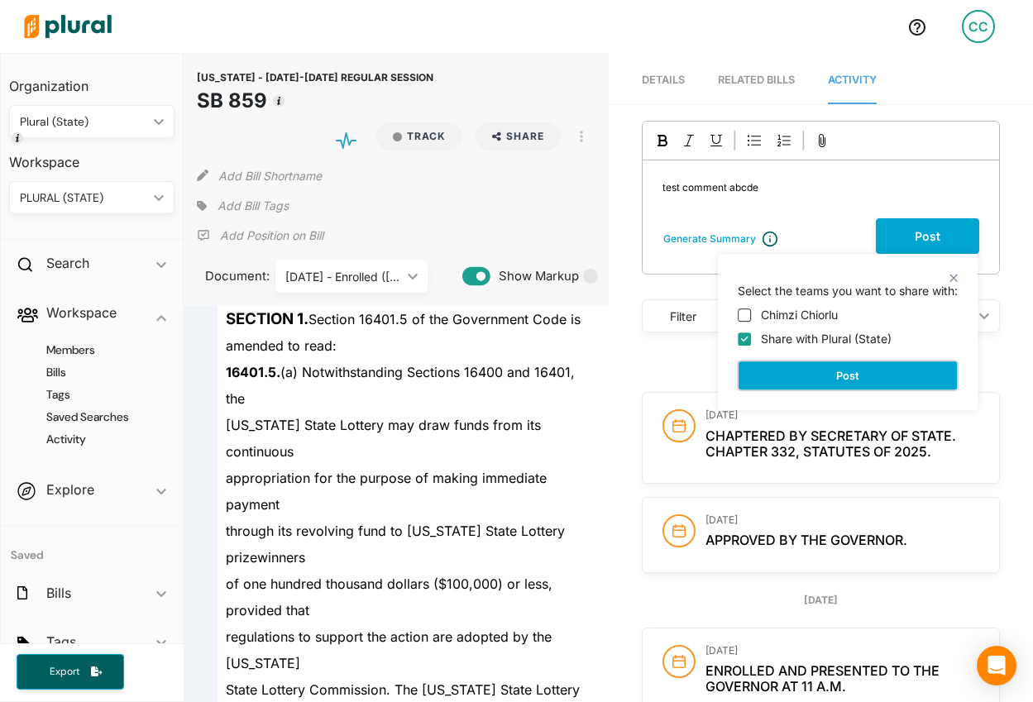
click at [805, 363] on button "Post" at bounding box center [848, 376] width 220 height 30
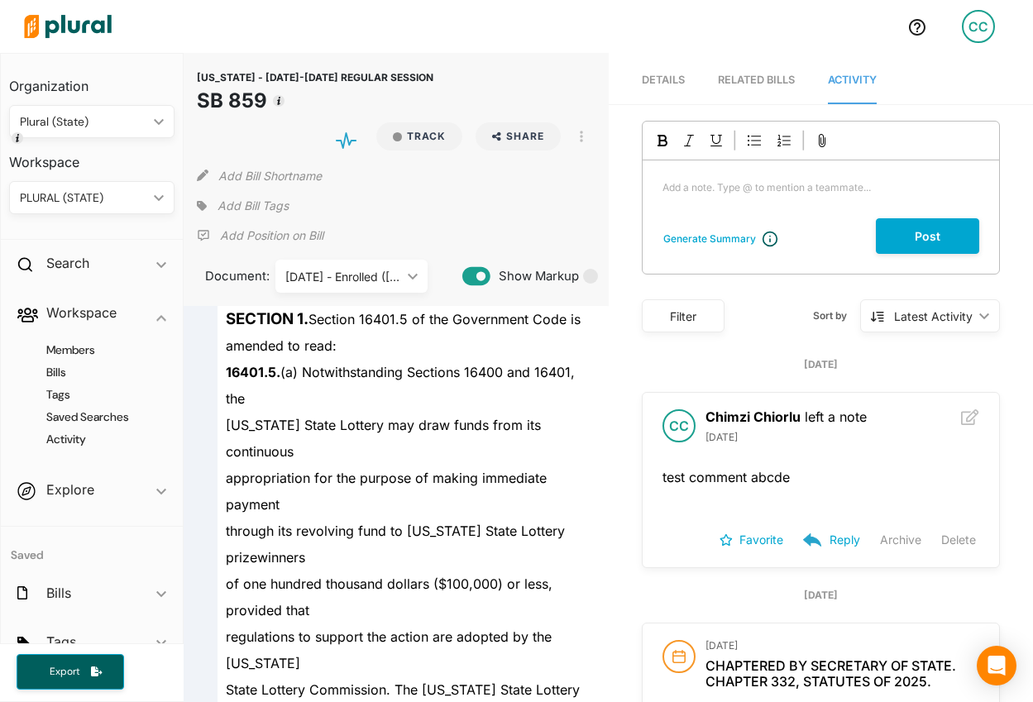
click at [963, 535] on button "Delete" at bounding box center [959, 540] width 35 height 25
